Goal: Task Accomplishment & Management: Complete application form

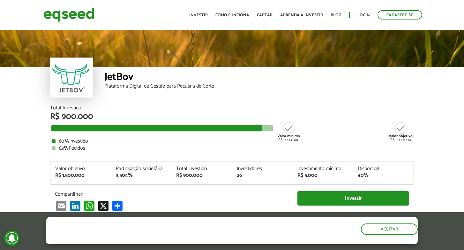
scroll to position [740, 0]
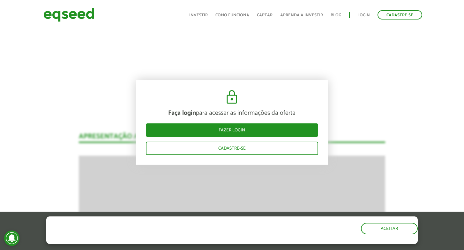
scroll to position [834, 0]
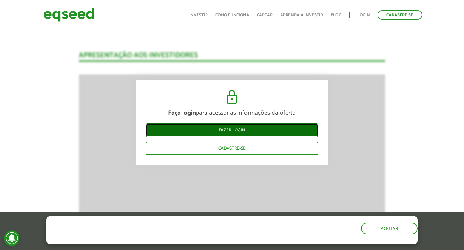
click at [233, 130] on link "Fazer login" at bounding box center [232, 129] width 172 height 13
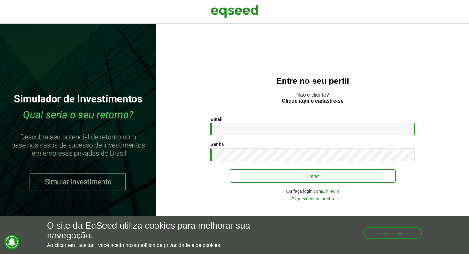
type input "**********"
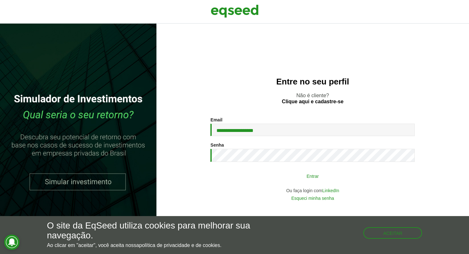
click at [280, 178] on button "Entrar" at bounding box center [312, 176] width 166 height 12
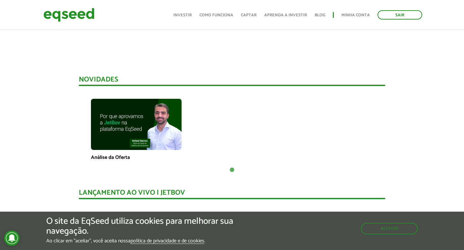
scroll to position [262, 0]
